Goal: Book appointment/travel/reservation

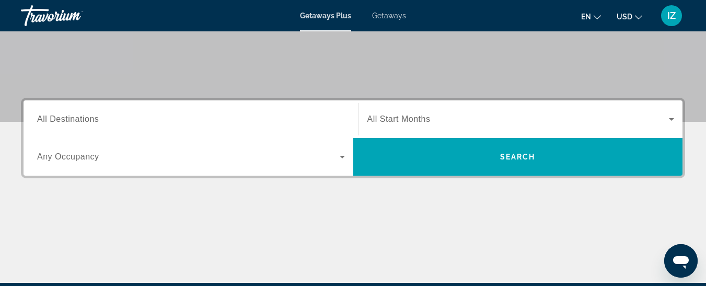
scroll to position [209, 0]
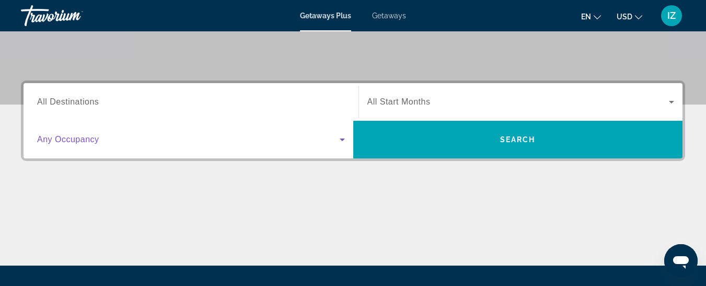
click at [342, 139] on icon "Search widget" at bounding box center [342, 139] width 5 height 3
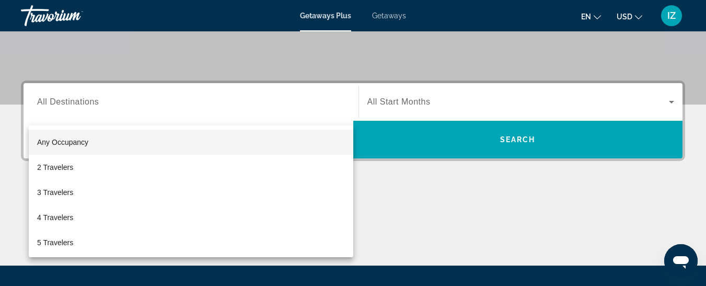
scroll to position [255, 0]
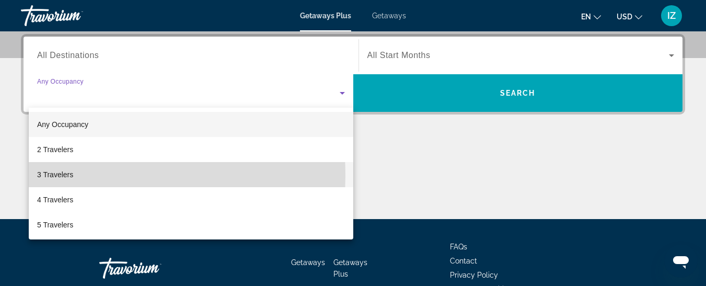
click at [61, 176] on span "3 Travelers" at bounding box center [55, 174] width 36 height 13
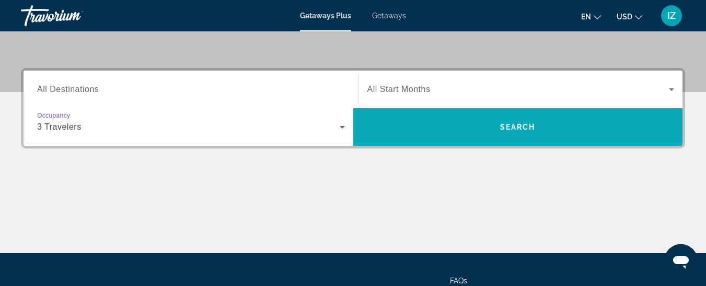
scroll to position [203, 0]
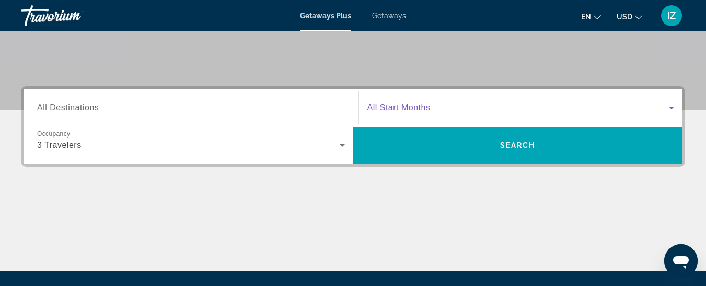
click at [672, 108] on icon "Search widget" at bounding box center [671, 108] width 5 height 3
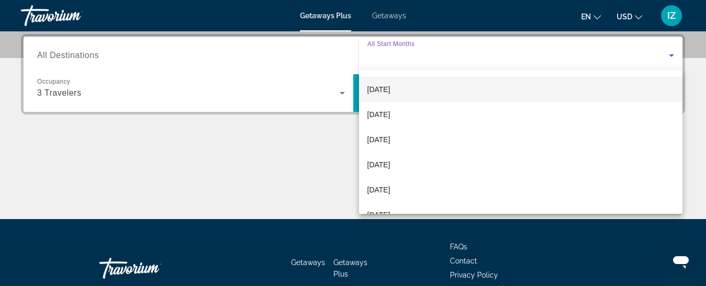
scroll to position [104, 0]
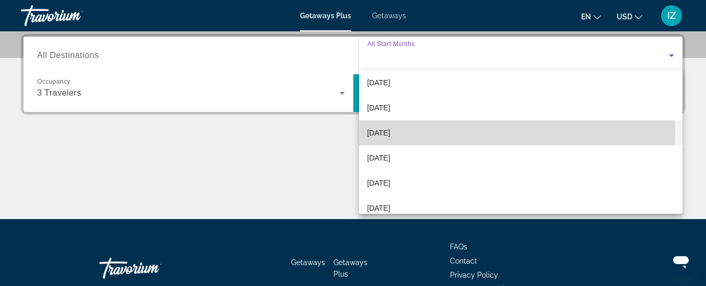
click at [383, 132] on span "[DATE]" at bounding box center [378, 132] width 23 height 13
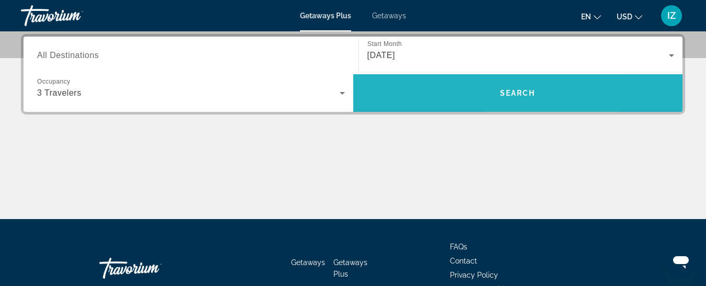
click at [529, 86] on span "Search widget" at bounding box center [518, 92] width 330 height 25
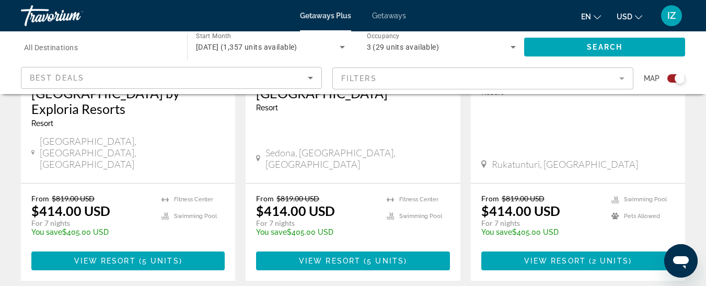
scroll to position [1718, 0]
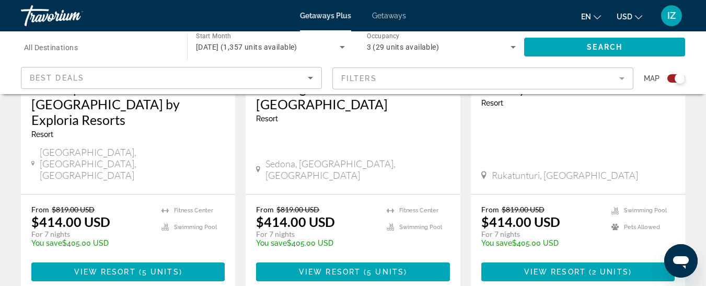
click at [623, 79] on mat-form-field "Filters" at bounding box center [482, 78] width 301 height 22
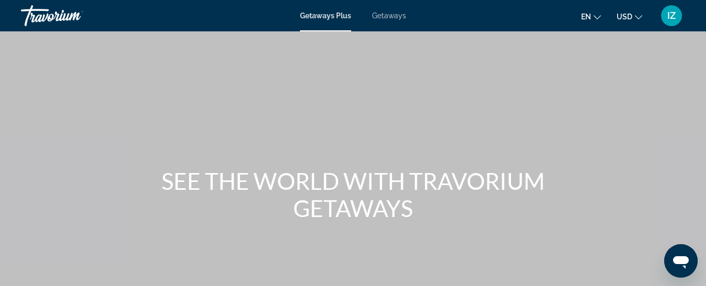
click at [388, 15] on span "Getaways" at bounding box center [389, 15] width 34 height 8
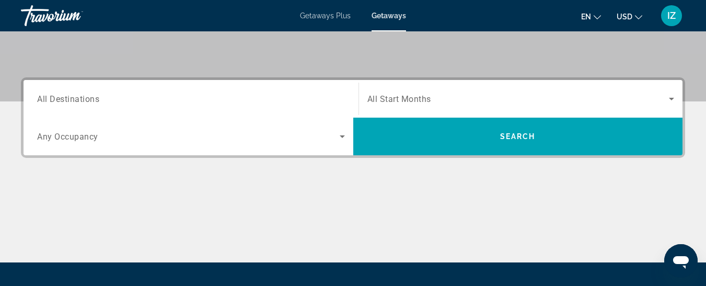
scroll to position [209, 0]
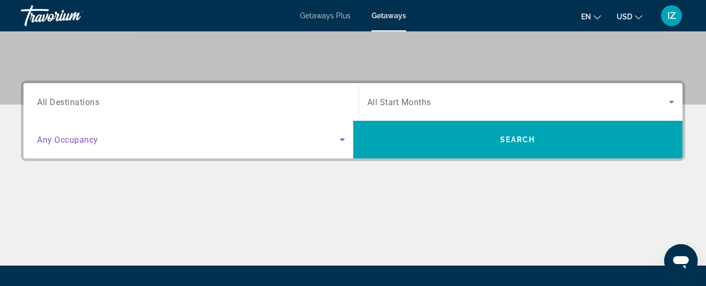
click at [341, 139] on icon "Search widget" at bounding box center [342, 139] width 5 height 3
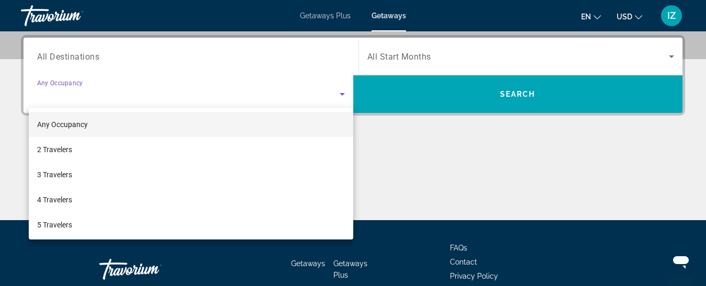
scroll to position [255, 0]
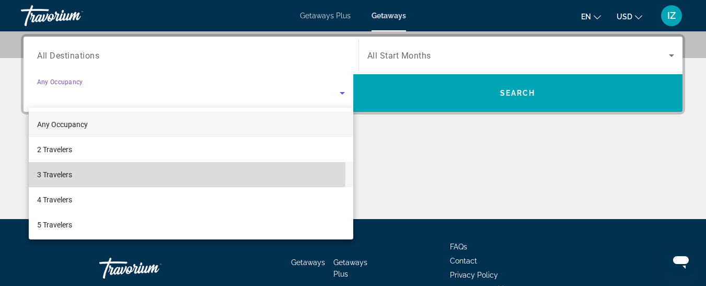
click at [68, 173] on span "3 Travelers" at bounding box center [54, 174] width 35 height 13
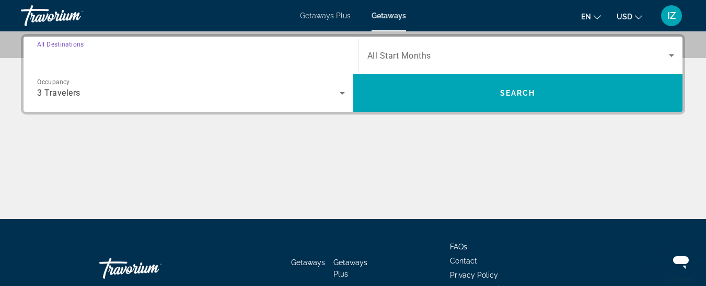
click at [100, 55] on input "Destination All Destinations" at bounding box center [191, 56] width 308 height 13
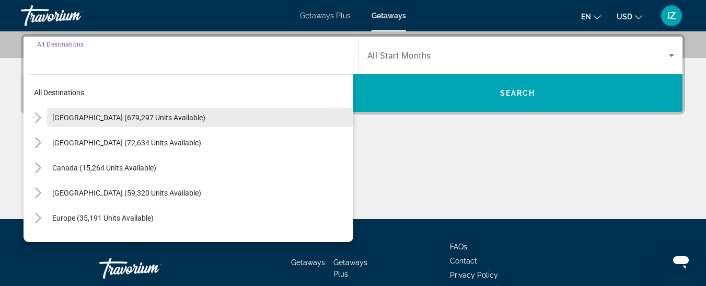
click at [123, 116] on span "[GEOGRAPHIC_DATA] (679,297 units available)" at bounding box center [128, 117] width 153 height 8
type input "**********"
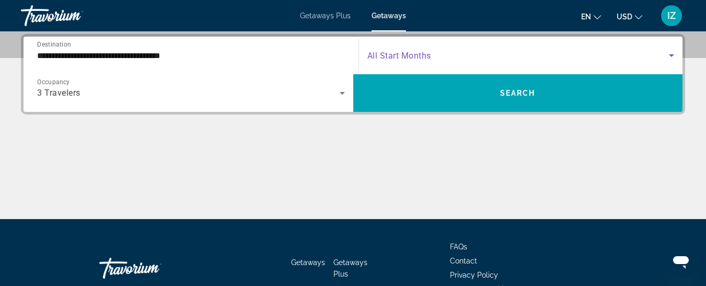
click at [671, 56] on icon "Search widget" at bounding box center [671, 55] width 5 height 3
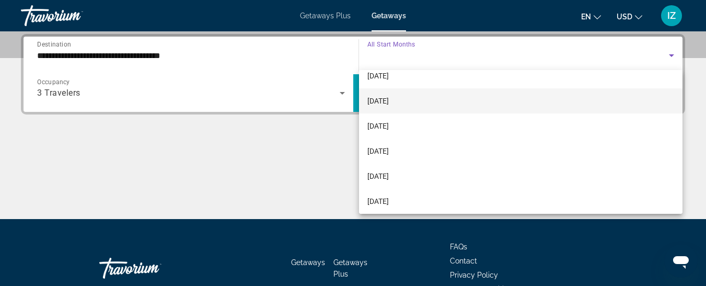
scroll to position [104, 0]
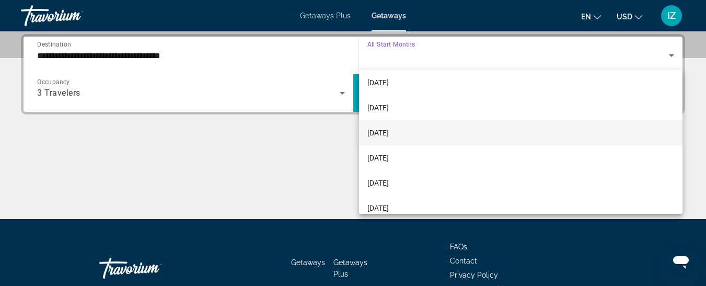
click at [387, 132] on span "[DATE]" at bounding box center [377, 132] width 21 height 13
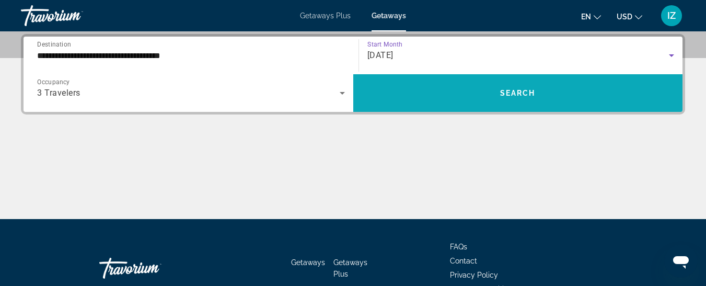
click at [516, 90] on span "Search" at bounding box center [518, 93] width 36 height 8
